Goal: Task Accomplishment & Management: Manage account settings

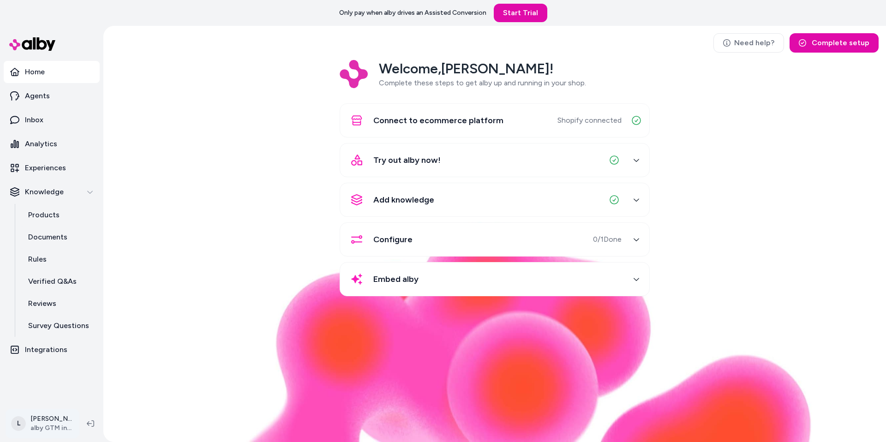
click at [42, 412] on html "Only pay when alby drives an Assisted Conversion Start Trial Home Agents Inbox …" at bounding box center [443, 221] width 886 height 442
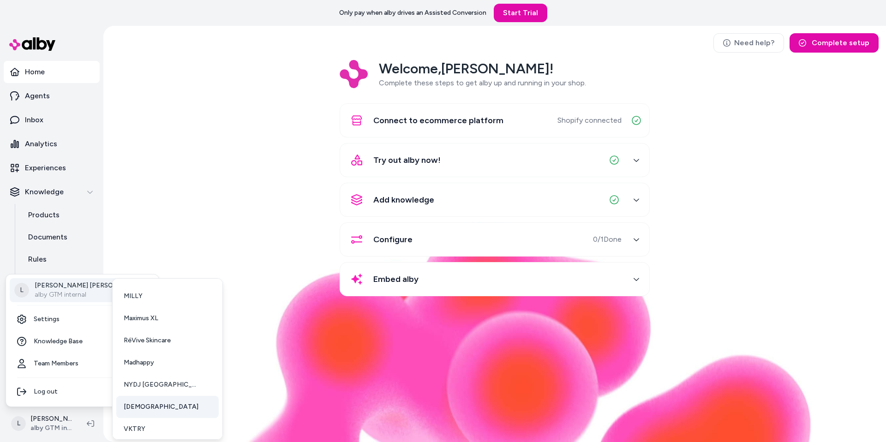
scroll to position [90, 0]
click at [144, 410] on link "mnml" at bounding box center [167, 402] width 102 height 22
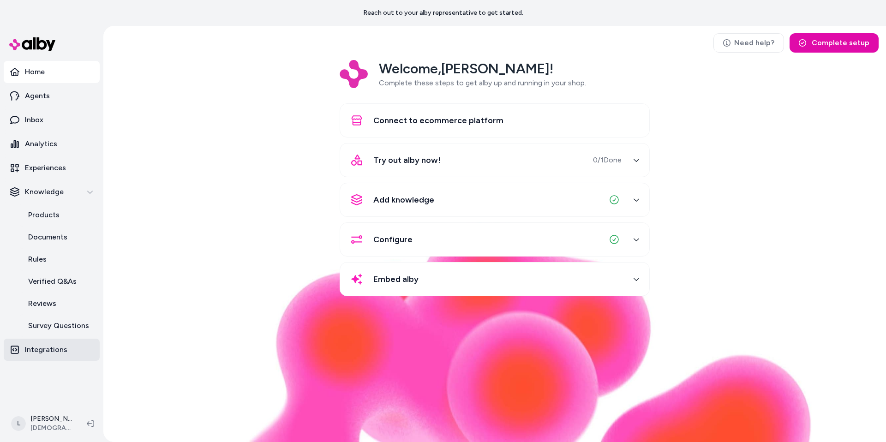
click at [50, 350] on p "Integrations" at bounding box center [46, 349] width 42 height 11
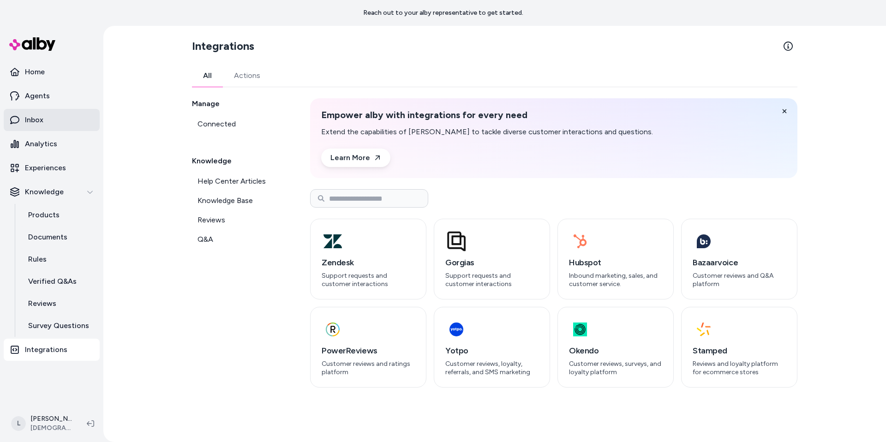
click at [36, 120] on p "Inbox" at bounding box center [34, 119] width 18 height 11
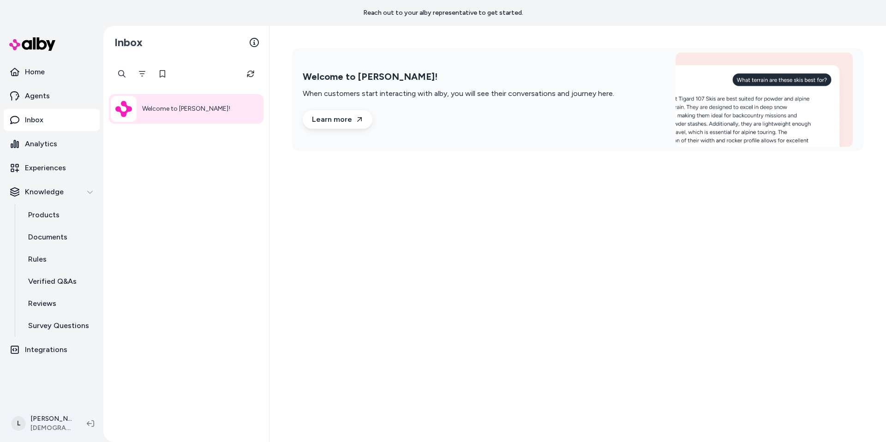
click at [39, 425] on html "Reach out to your alby representative to get started. Home Agents Inbox Analyti…" at bounding box center [443, 221] width 886 height 442
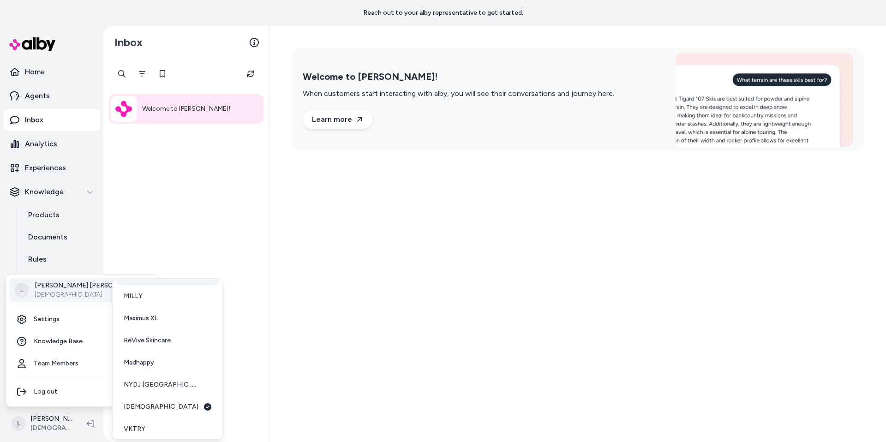
scroll to position [90, 0]
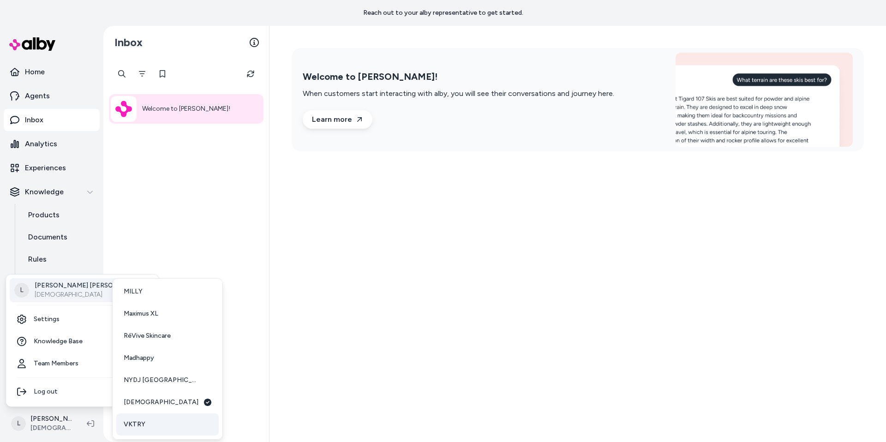
click at [143, 430] on link "VKTRY" at bounding box center [167, 424] width 102 height 22
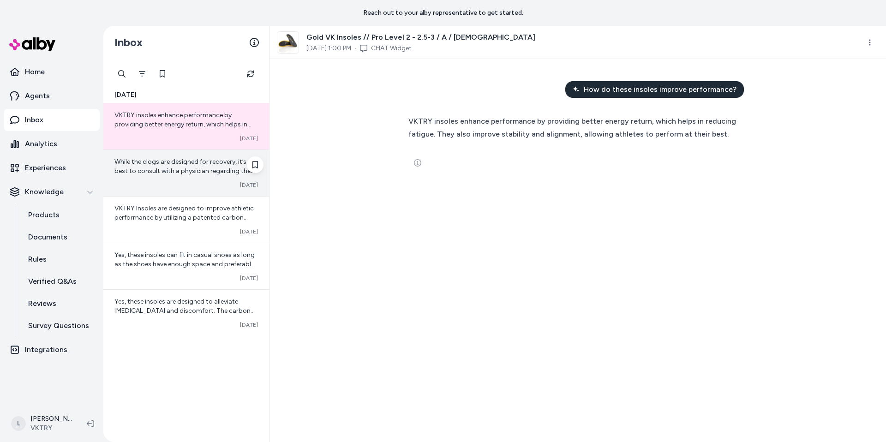
click at [201, 184] on div "Converted [DATE]" at bounding box center [185, 184] width 143 height 7
